Goal: Task Accomplishment & Management: Use online tool/utility

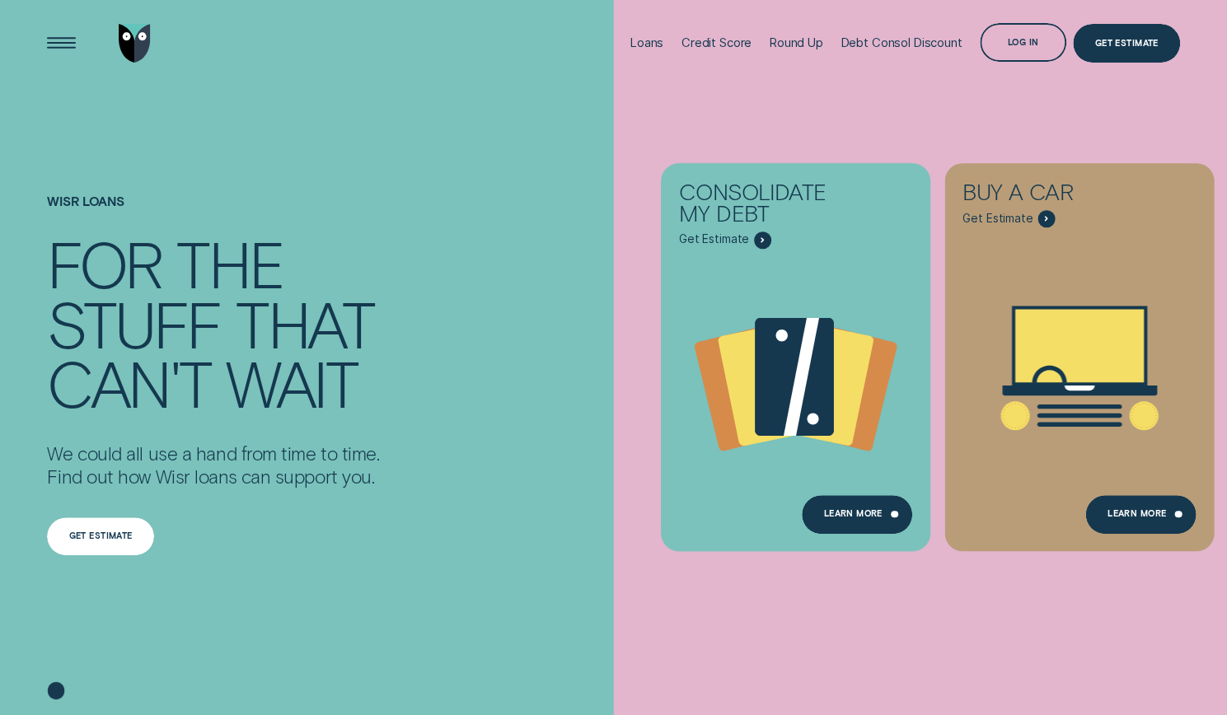
click at [88, 540] on div "Get estimate" at bounding box center [100, 535] width 63 height 7
click at [58, 47] on div "Open Menu" at bounding box center [62, 43] width 54 height 54
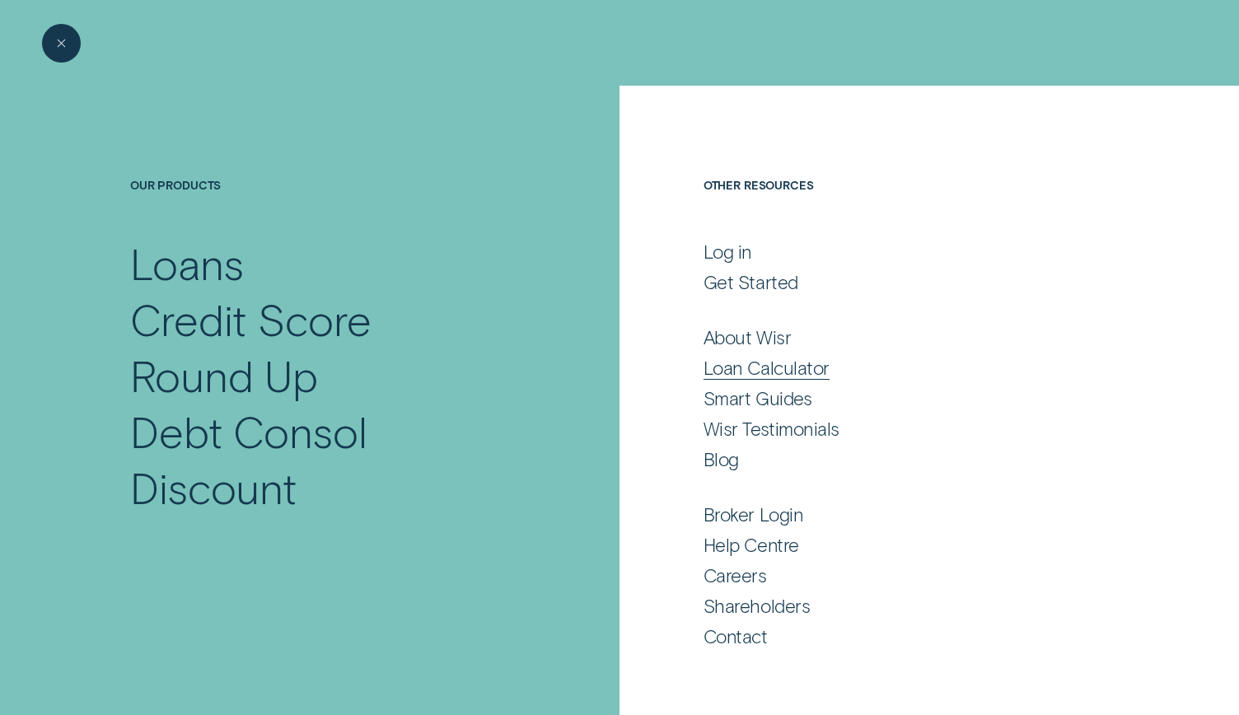
click at [778, 370] on div "Loan Calculator" at bounding box center [767, 367] width 126 height 23
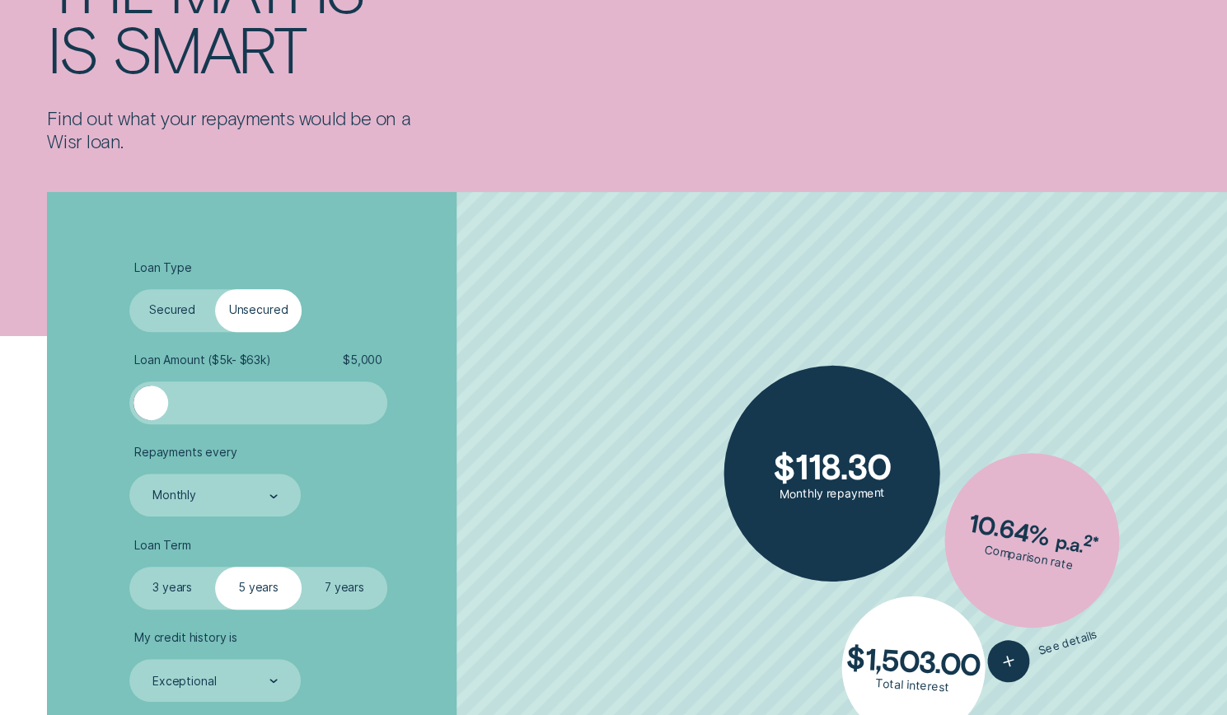
scroll to position [330, 0]
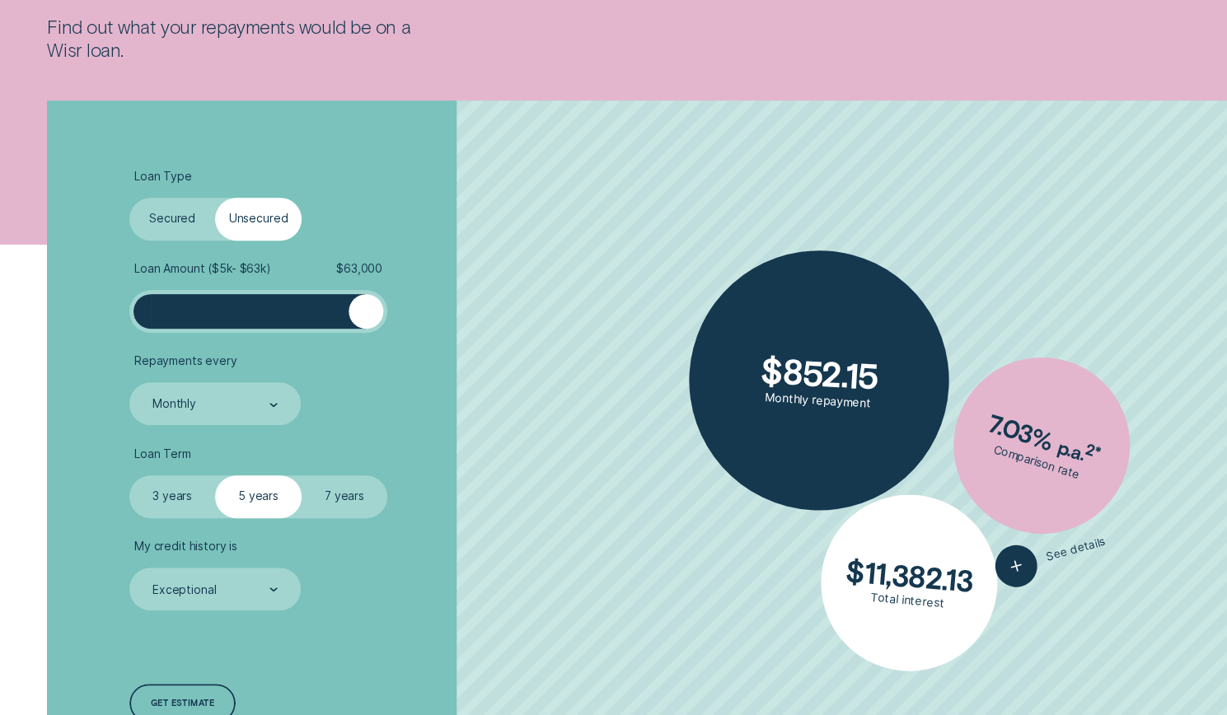
drag, startPoint x: 152, startPoint y: 320, endPoint x: 382, endPoint y: 330, distance: 230.9
click at [382, 330] on div "Loan Amount ( $5k - $63k ) $ 63,000" at bounding box center [258, 297] width 258 height 71
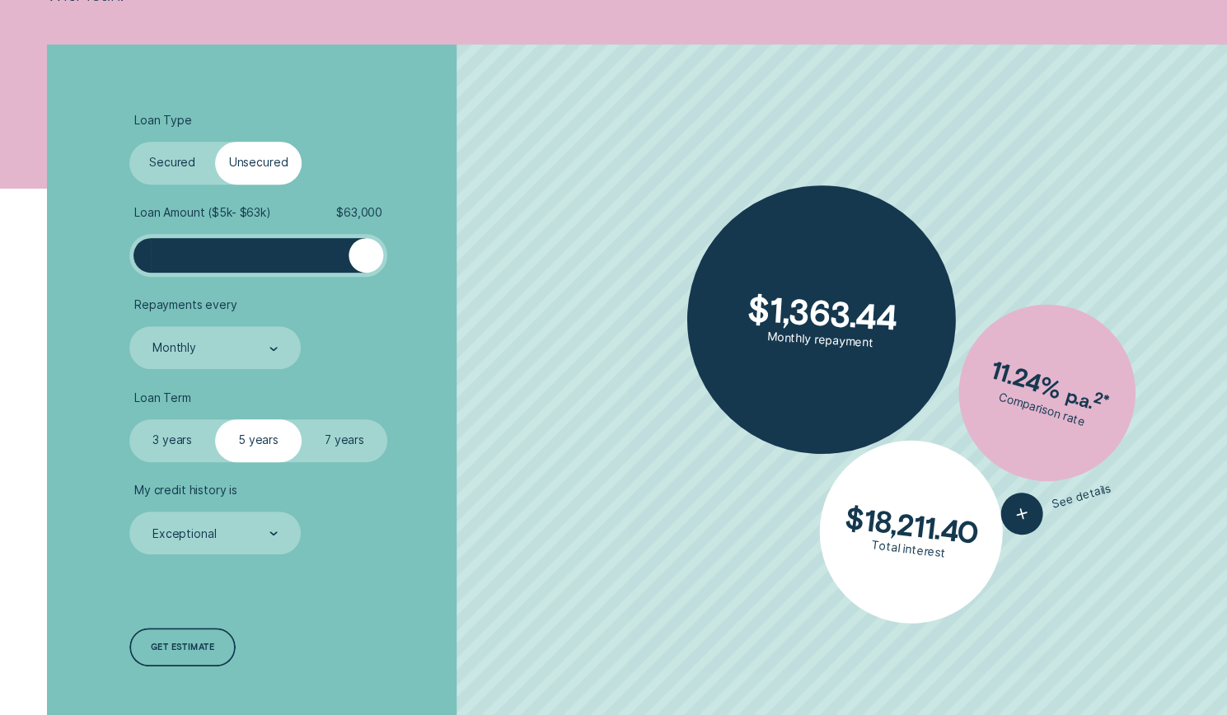
scroll to position [412, 0]
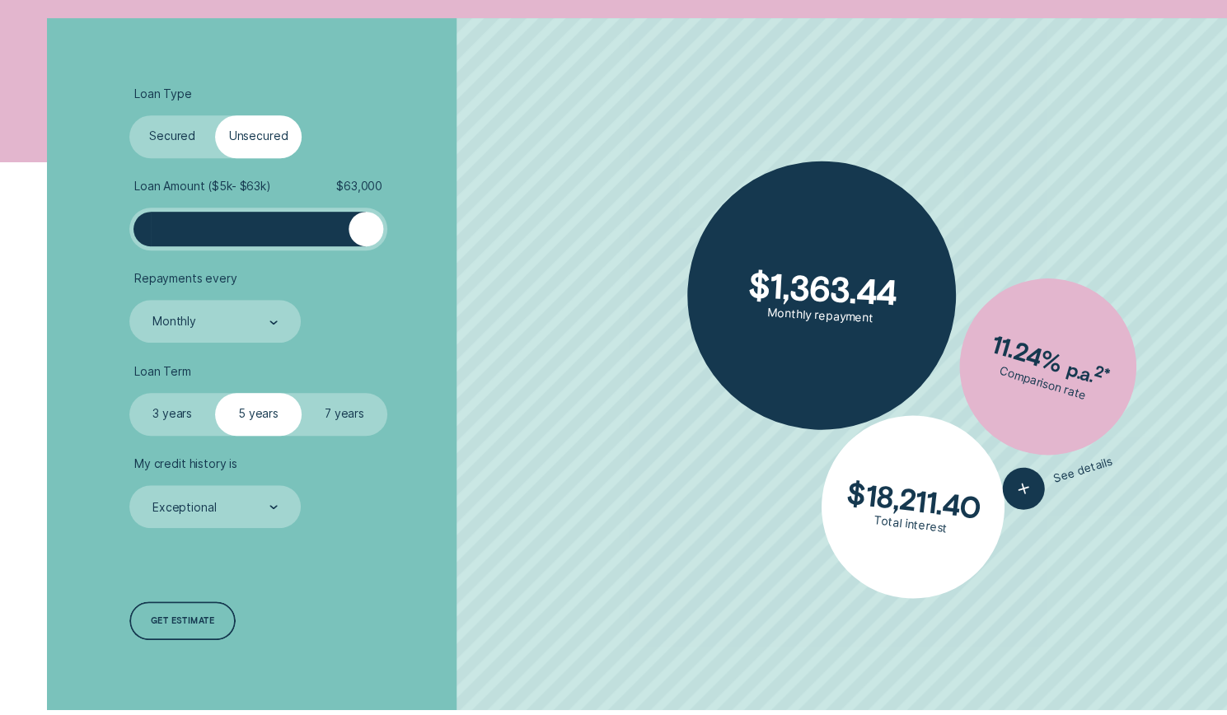
click at [339, 414] on label "7 years" at bounding box center [345, 414] width 86 height 43
click at [302, 393] on input "7 years" at bounding box center [302, 393] width 0 height 0
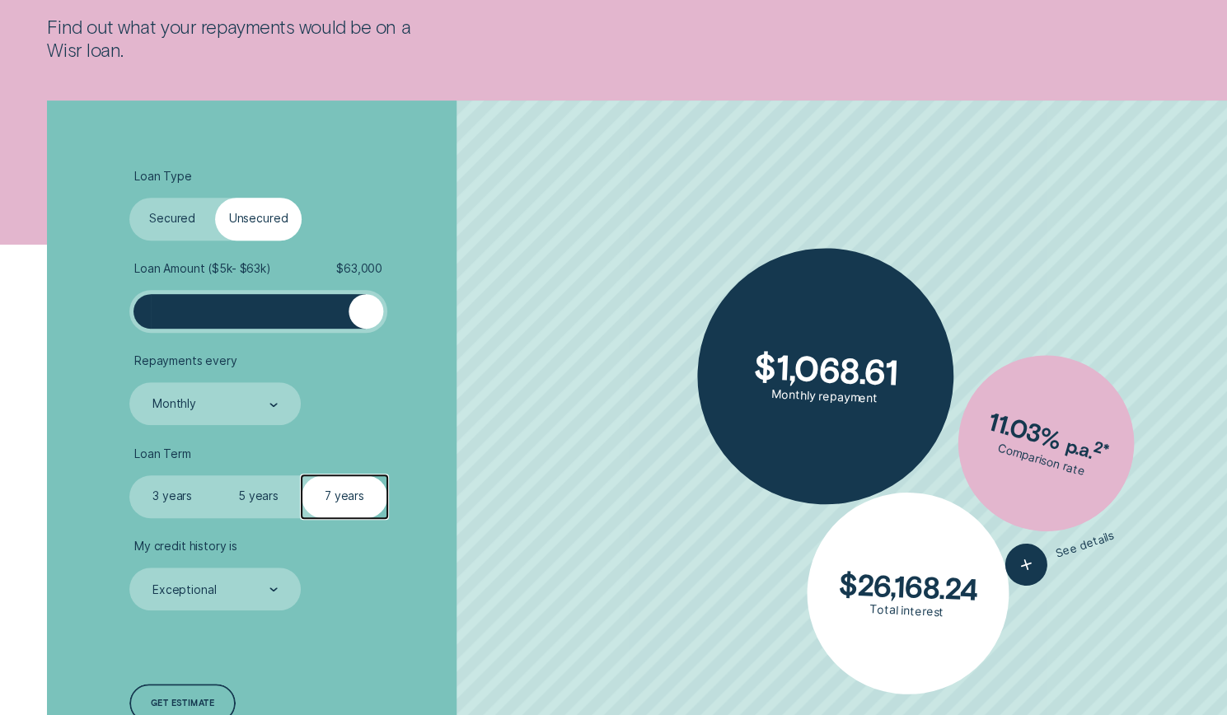
scroll to position [0, 0]
